Goal: Communication & Community: Ask a question

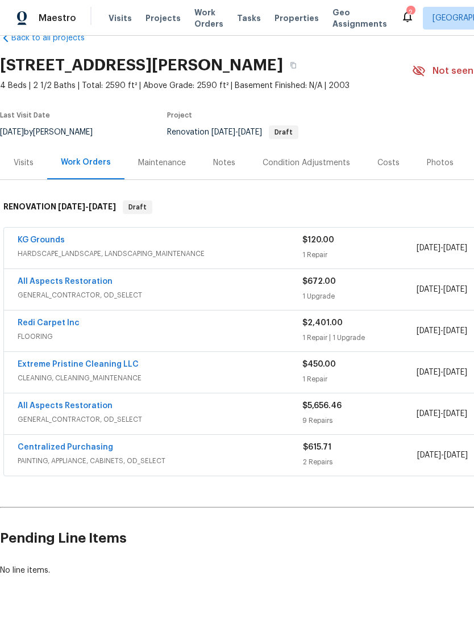
scroll to position [26, 0]
click at [39, 406] on link "All Aspects Restoration" at bounding box center [65, 407] width 95 height 8
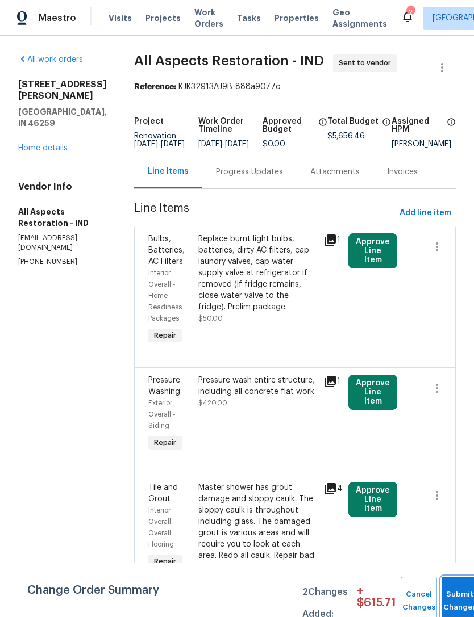
click at [457, 608] on span "Submit Changes" at bounding box center [459, 601] width 25 height 26
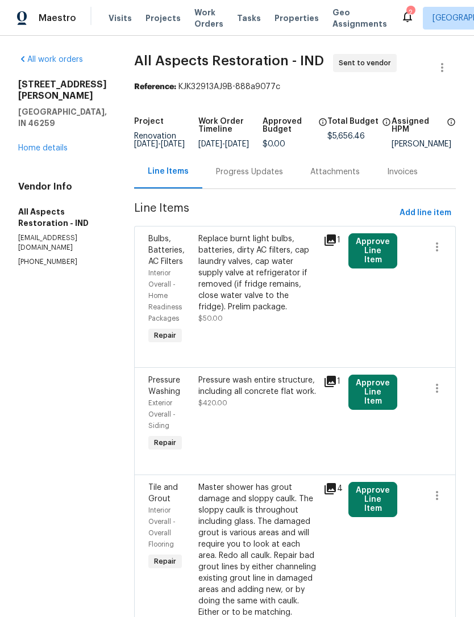
click at [228, 178] on div "Progress Updates" at bounding box center [249, 171] width 67 height 11
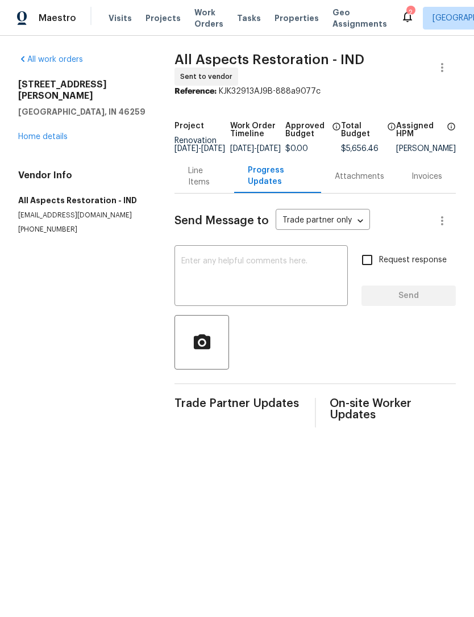
click at [190, 261] on textarea at bounding box center [261, 277] width 160 height 40
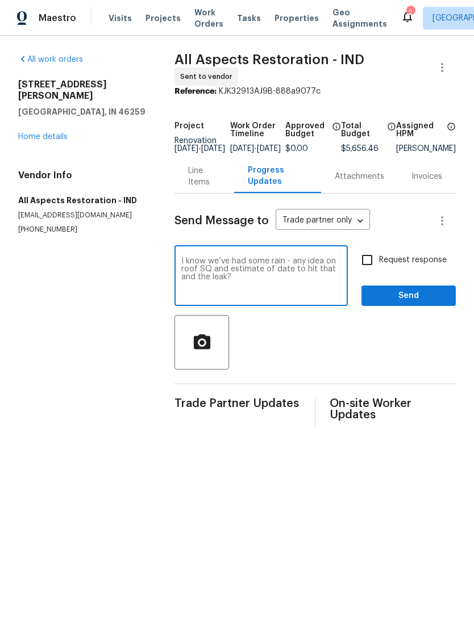
type textarea "I know we’ve had some rain - any idea on roof SQ and estimate of date to hit th…"
click at [374, 265] on input "Request response" at bounding box center [367, 260] width 24 height 24
checkbox input "true"
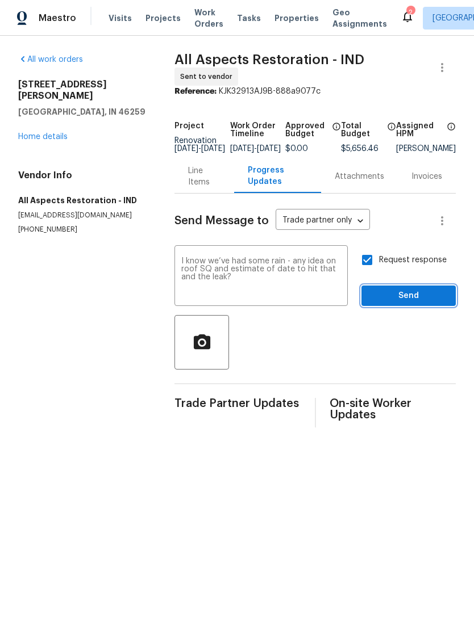
click at [415, 303] on span "Send" at bounding box center [408, 296] width 76 height 14
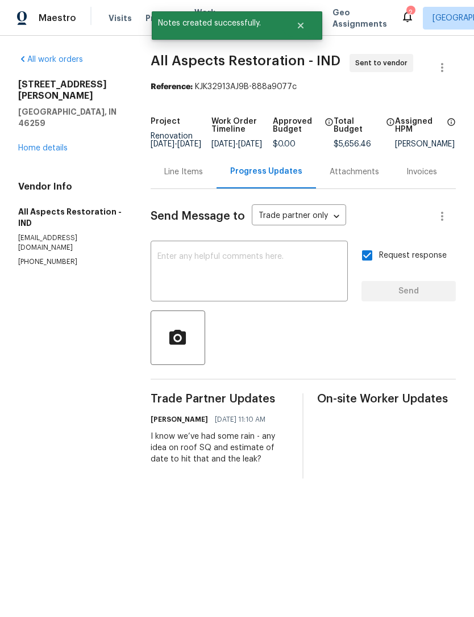
click at [403, 20] on icon at bounding box center [407, 16] width 9 height 11
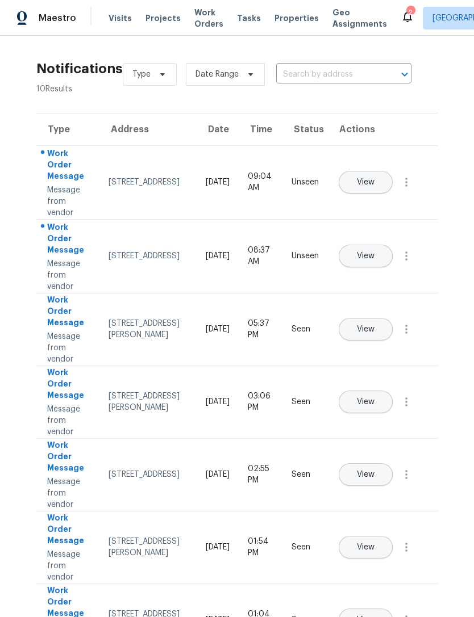
click at [374, 178] on span "View" at bounding box center [366, 182] width 18 height 9
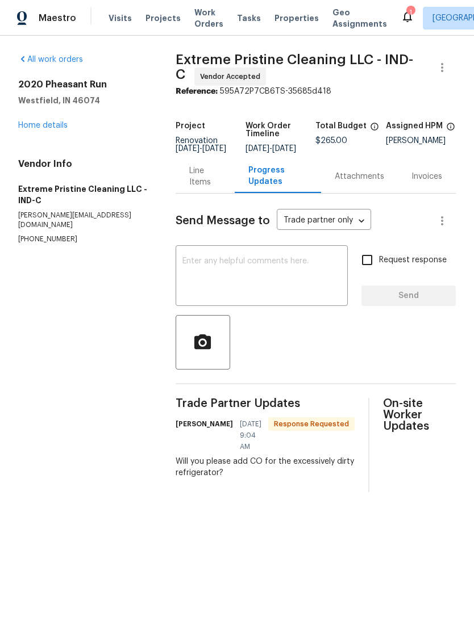
click at [400, 14] on icon at bounding box center [407, 17] width 14 height 14
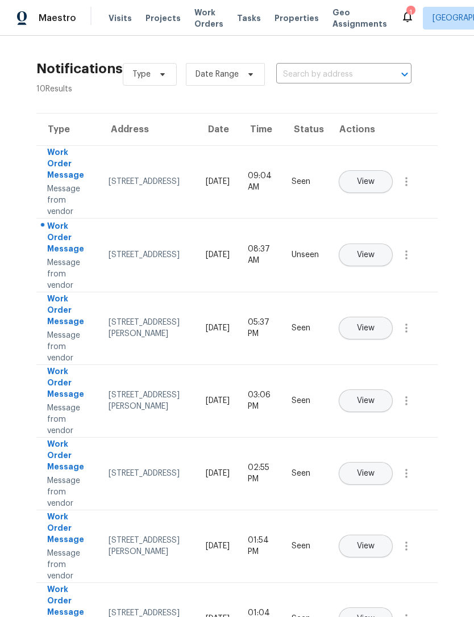
click at [392, 244] on button "View" at bounding box center [366, 255] width 54 height 23
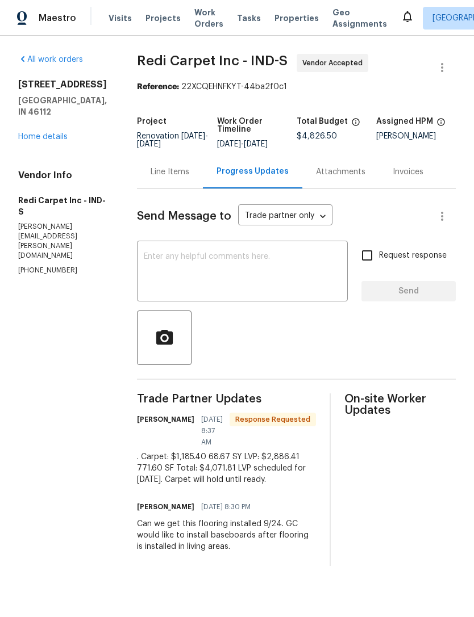
click at [390, 6] on div "Maestro Visits Projects Work Orders Tasks Properties Geo Assignments Indianapol…" at bounding box center [237, 18] width 474 height 36
click at [403, 20] on icon at bounding box center [407, 16] width 9 height 11
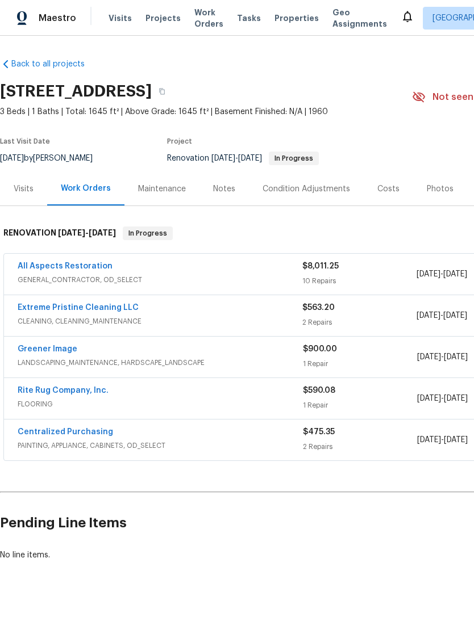
click at [39, 270] on link "All Aspects Restoration" at bounding box center [65, 266] width 95 height 8
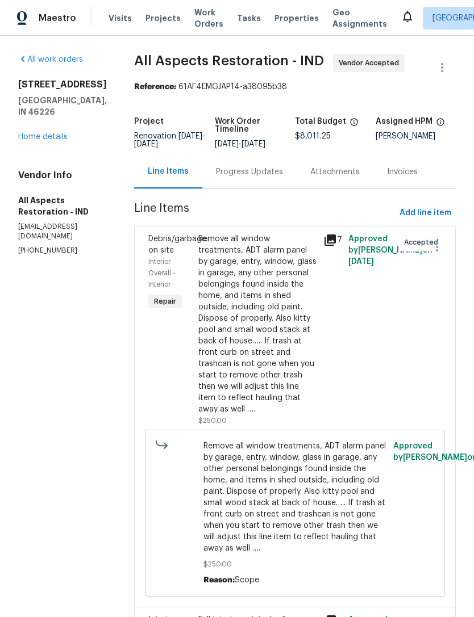
click at [256, 176] on div "Progress Updates" at bounding box center [249, 171] width 67 height 11
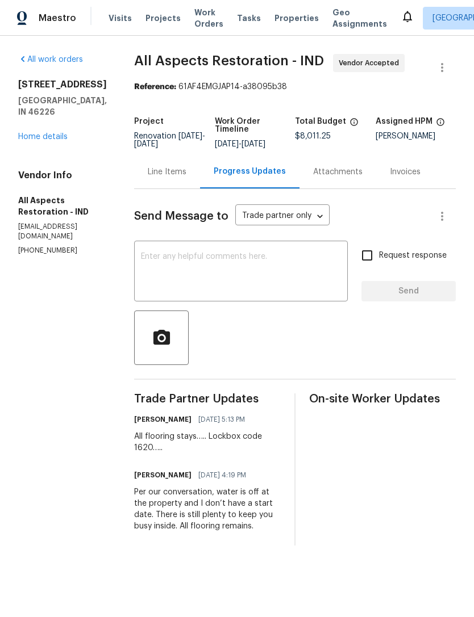
click at [145, 250] on div "x ​" at bounding box center [241, 273] width 214 height 58
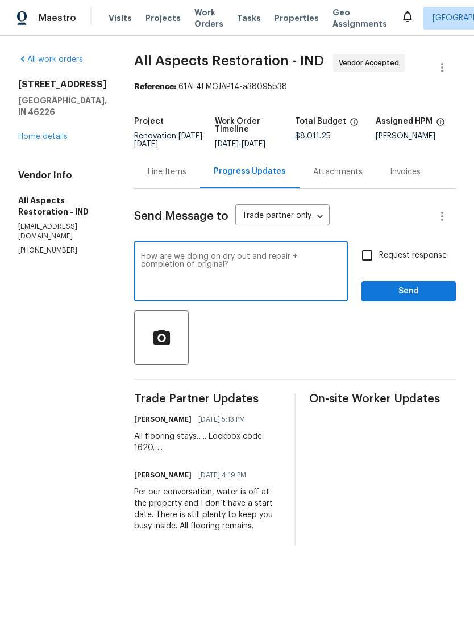
type textarea "How are we doing on dry out and repair + completion of original?"
click at [379, 258] on input "Request response" at bounding box center [367, 256] width 24 height 24
checkbox input "true"
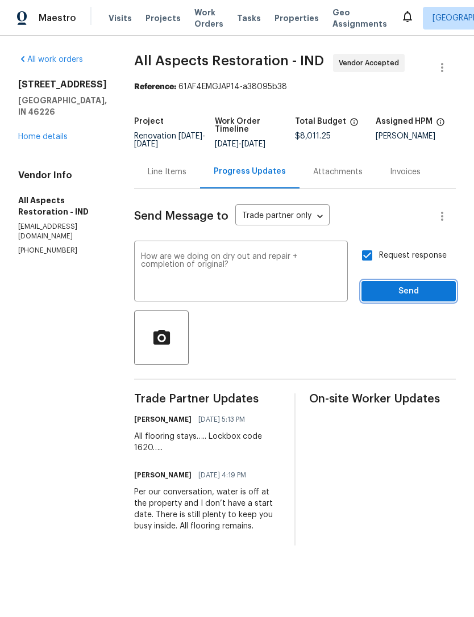
click at [427, 297] on span "Send" at bounding box center [408, 292] width 76 height 14
